Goal: Check status: Check status

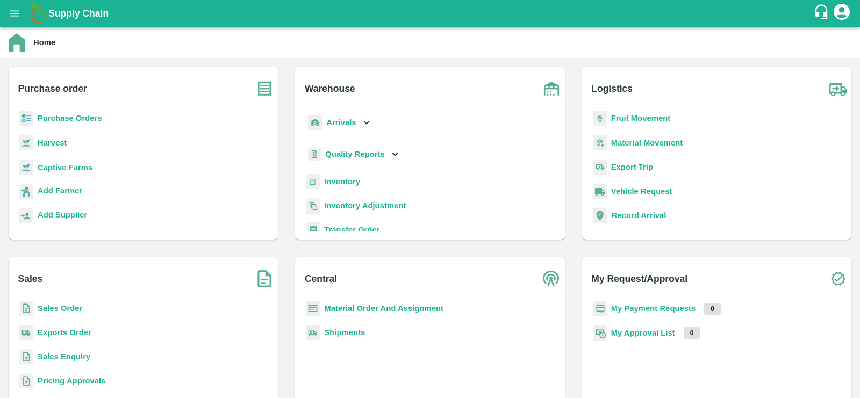
click at [630, 116] on b "Fruit Movement" at bounding box center [641, 118] width 60 height 9
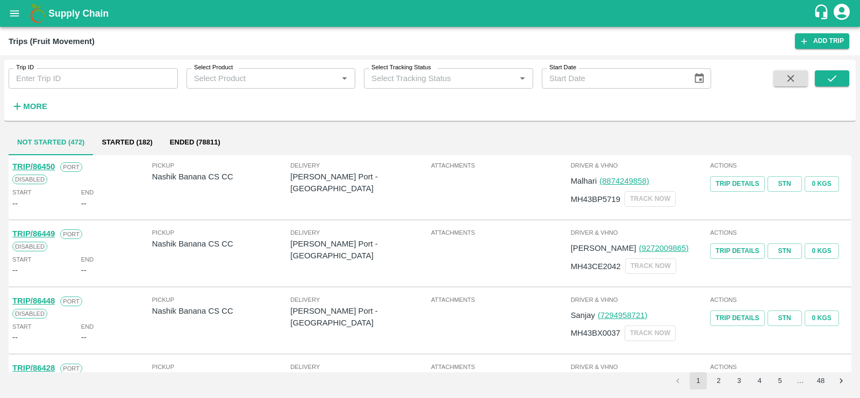
click at [90, 77] on input "Trip ID" at bounding box center [93, 78] width 169 height 20
paste input "80536"
type input "80536"
click at [844, 80] on button "submit" at bounding box center [832, 78] width 34 height 16
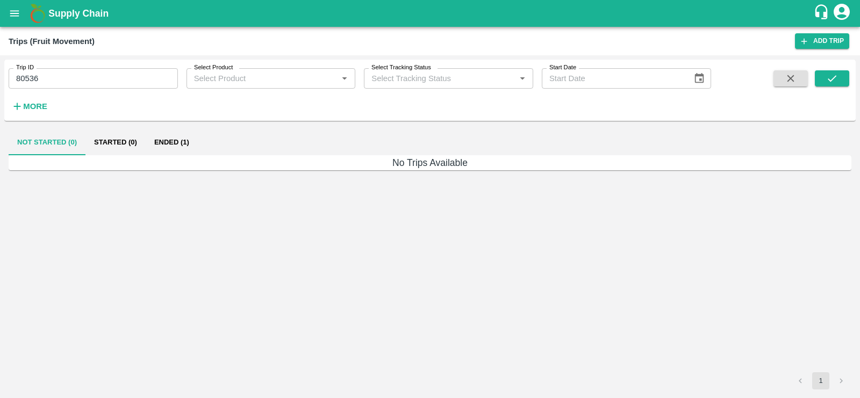
click at [166, 141] on button "Ended (1)" at bounding box center [172, 143] width 52 height 26
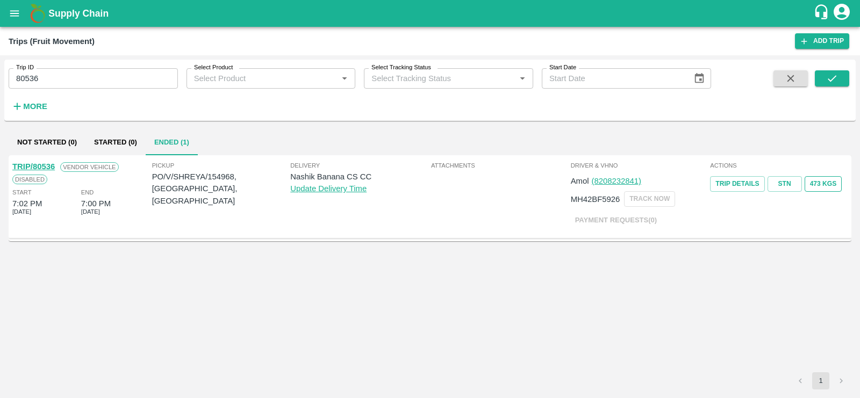
click at [825, 184] on button "473 Kgs" at bounding box center [824, 184] width 38 height 16
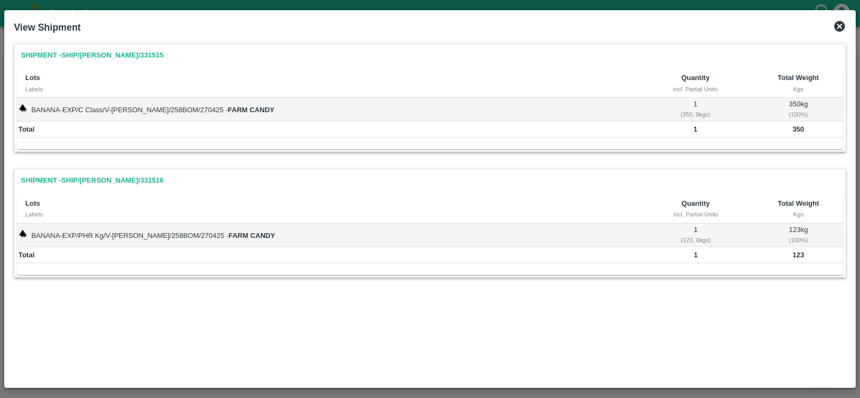
click at [842, 28] on icon at bounding box center [840, 26] width 11 height 11
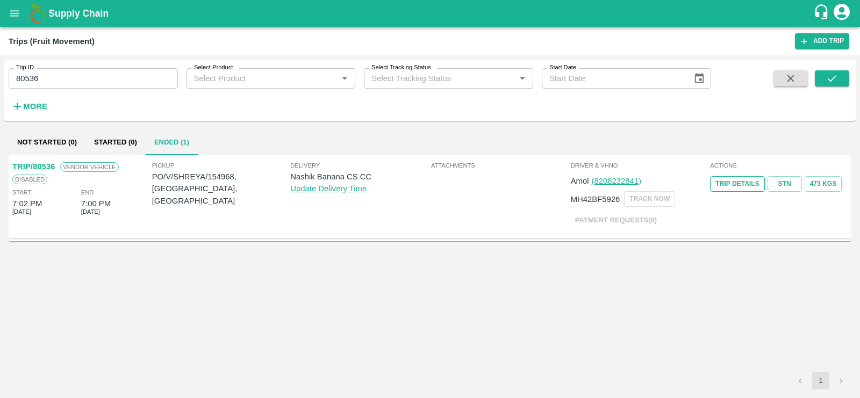
click at [752, 187] on link "Trip Details" at bounding box center [737, 184] width 54 height 16
click at [779, 182] on link "STN" at bounding box center [785, 184] width 34 height 16
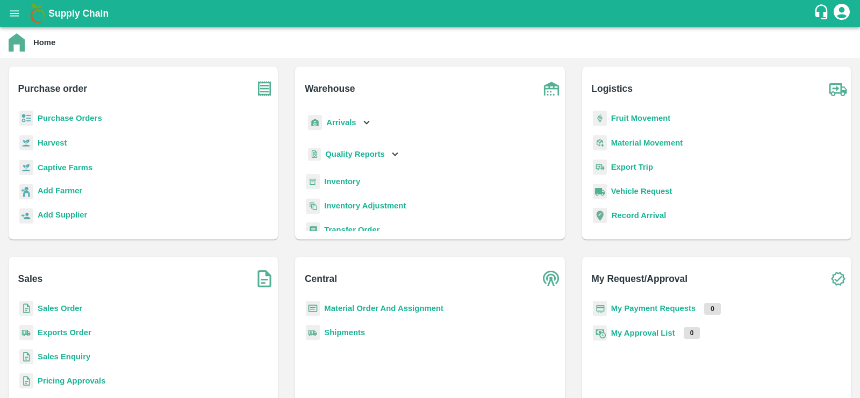
click at [347, 179] on b "Inventory" at bounding box center [342, 181] width 36 height 9
